Goal: Transaction & Acquisition: Purchase product/service

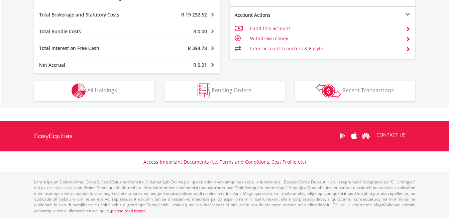
scroll to position [64, 127]
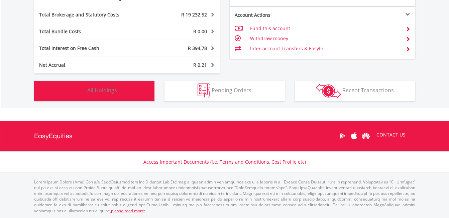
click at [148, 88] on button "Holdings All Holdings" at bounding box center [94, 91] width 120 height 20
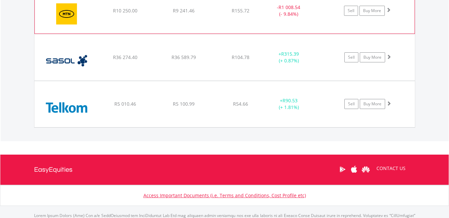
scroll to position [610, 0]
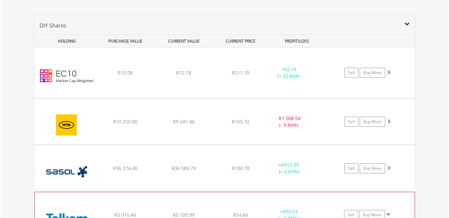
scroll to position [476, 0]
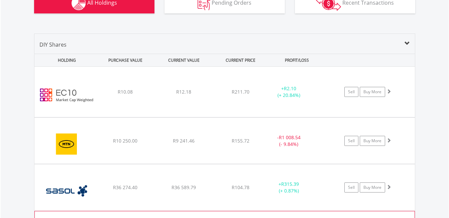
click at [258, 94] on div "R211.70" at bounding box center [240, 91] width 53 height 7
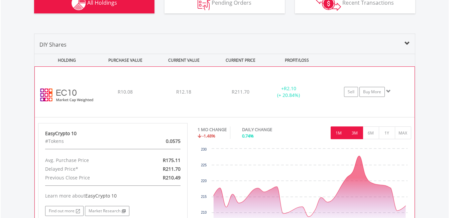
click at [356, 133] on button "3M" at bounding box center [355, 132] width 16 height 13
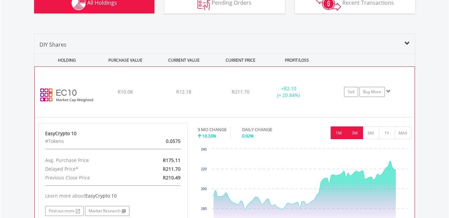
click at [344, 131] on button "1M" at bounding box center [339, 132] width 16 height 13
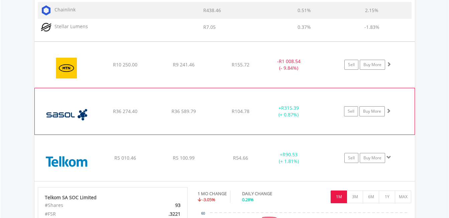
scroll to position [878, 0]
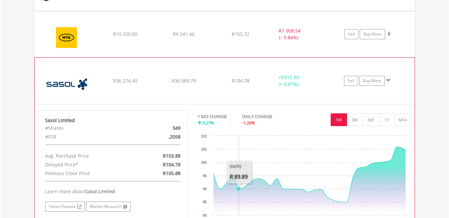
scroll to position [911, 0]
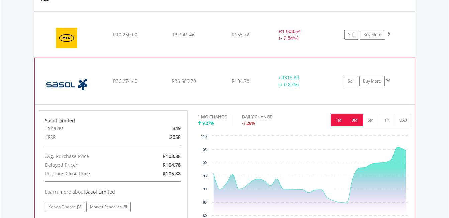
click at [354, 117] on button "3M" at bounding box center [355, 119] width 16 height 13
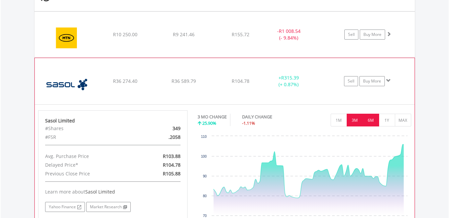
click at [367, 118] on button "6M" at bounding box center [371, 119] width 16 height 13
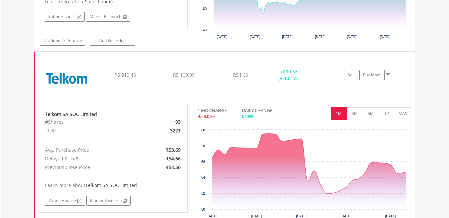
scroll to position [1142, 0]
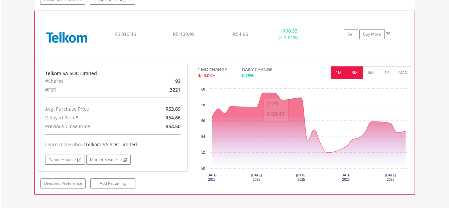
click at [359, 72] on button "3M" at bounding box center [355, 72] width 16 height 13
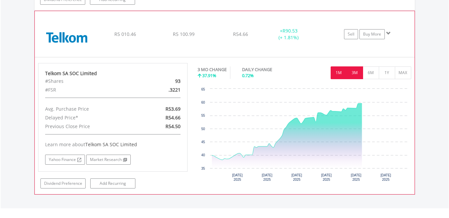
click at [339, 72] on button "1M" at bounding box center [339, 72] width 16 height 13
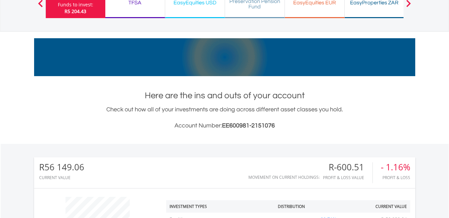
scroll to position [0, 0]
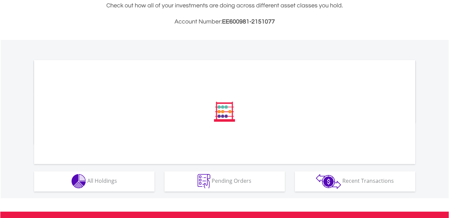
scroll to position [167, 0]
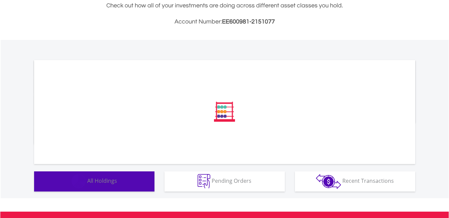
click at [100, 182] on span "All Holdings" at bounding box center [102, 180] width 30 height 7
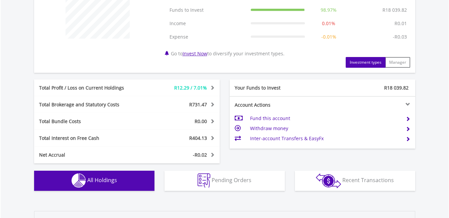
scroll to position [486, 0]
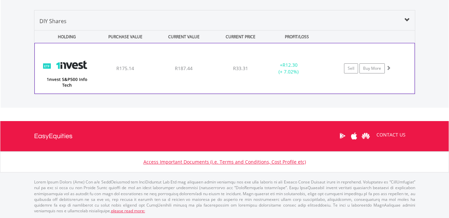
click at [166, 78] on div "﻿ 1nvest S&P500 Info Tech Index Feeder ETF R175.14 R187.44 R33.31 + R12.30 (+ 7…" at bounding box center [225, 68] width 380 height 50
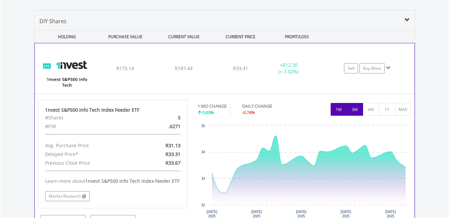
click at [352, 110] on button "3M" at bounding box center [355, 109] width 16 height 13
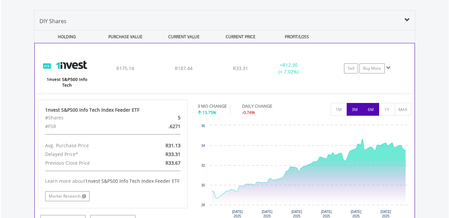
click at [370, 112] on button "6M" at bounding box center [371, 109] width 16 height 13
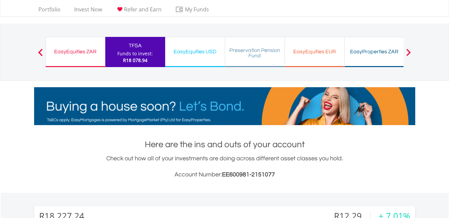
scroll to position [0, 0]
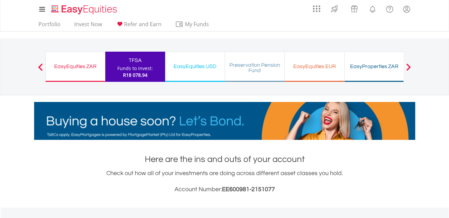
click at [70, 64] on div "EasyEquities ZAR" at bounding box center [75, 66] width 51 height 9
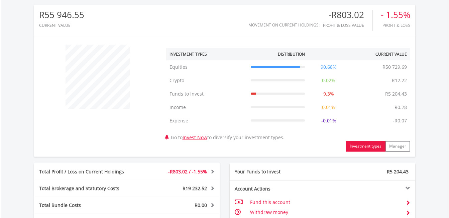
scroll to position [301, 0]
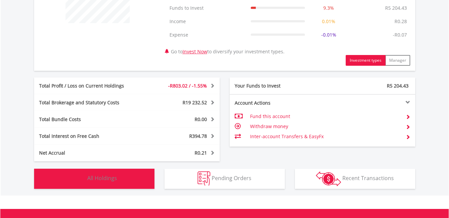
click at [132, 177] on button "Holdings All Holdings" at bounding box center [94, 178] width 120 height 20
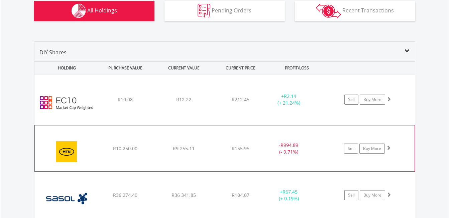
scroll to position [443, 0]
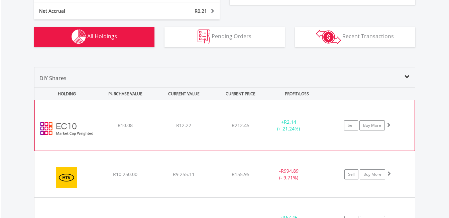
click at [271, 130] on div "+ R2.14 (+ 21.24%)" at bounding box center [289, 124] width 50 height 13
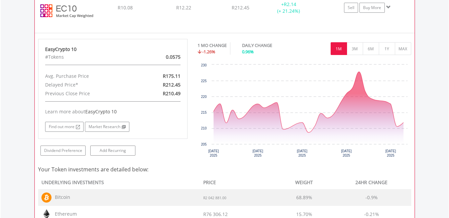
scroll to position [577, 0]
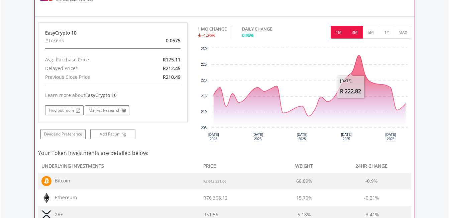
click at [354, 37] on button "3M" at bounding box center [355, 32] width 16 height 13
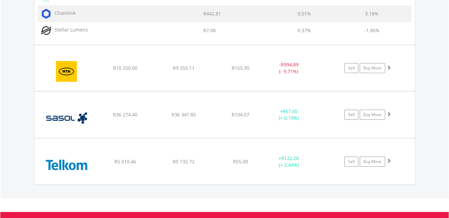
scroll to position [968, 0]
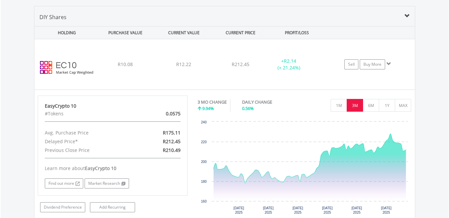
scroll to position [500, 0]
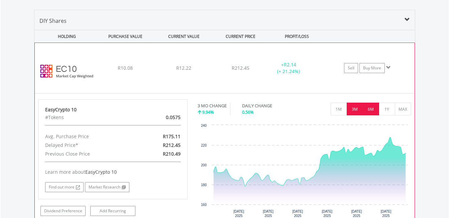
click at [373, 109] on button "6M" at bounding box center [371, 108] width 16 height 13
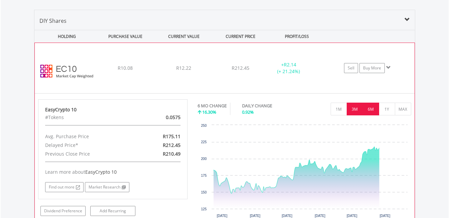
click at [355, 106] on button "3M" at bounding box center [355, 108] width 16 height 13
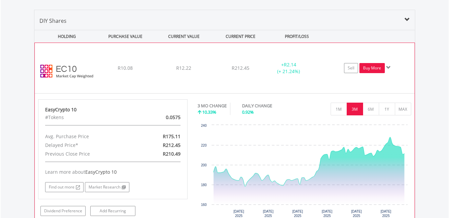
click at [374, 70] on link "Buy More" at bounding box center [372, 68] width 25 height 10
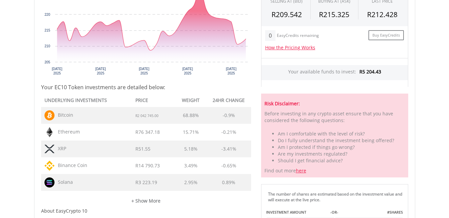
scroll to position [335, 0]
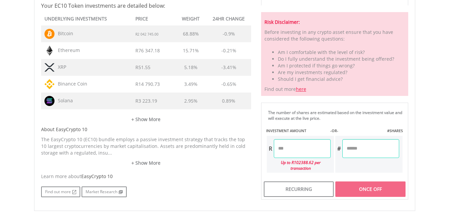
drag, startPoint x: 301, startPoint y: 149, endPoint x: 273, endPoint y: 154, distance: 28.6
click at [273, 154] on div "R" at bounding box center [299, 148] width 64 height 19
click at [379, 187] on div "Last Updated Price: 15-min. Delay* Price Update Cost: 2 Credits Request A Price…" at bounding box center [334, 38] width 157 height 324
type input "*******"
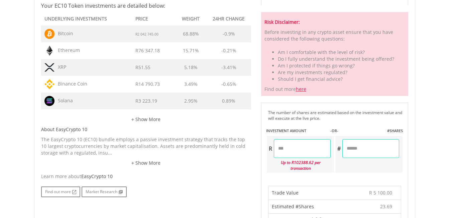
scroll to position [502, 0]
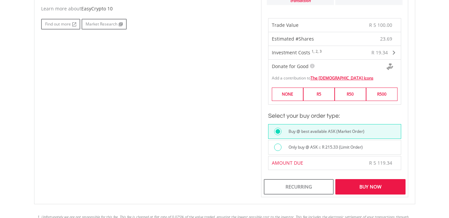
click at [375, 180] on div "Buy Now" at bounding box center [371, 186] width 70 height 15
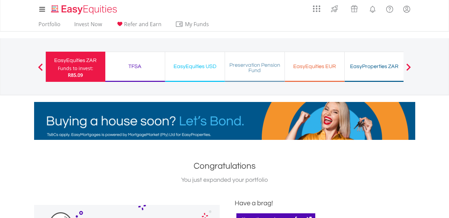
click at [75, 65] on div "EasyEquities ZAR Funds to invest: R85.09" at bounding box center [76, 67] width 60 height 30
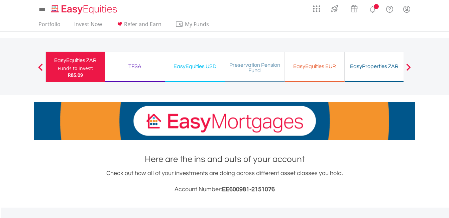
scroll to position [167, 0]
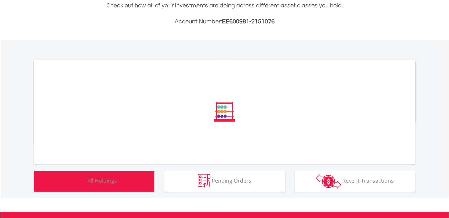
click at [111, 183] on span "All Holdings" at bounding box center [102, 180] width 30 height 7
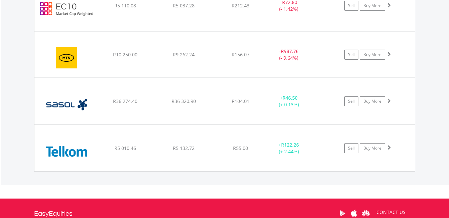
scroll to position [472, 0]
